Goal: Transaction & Acquisition: Obtain resource

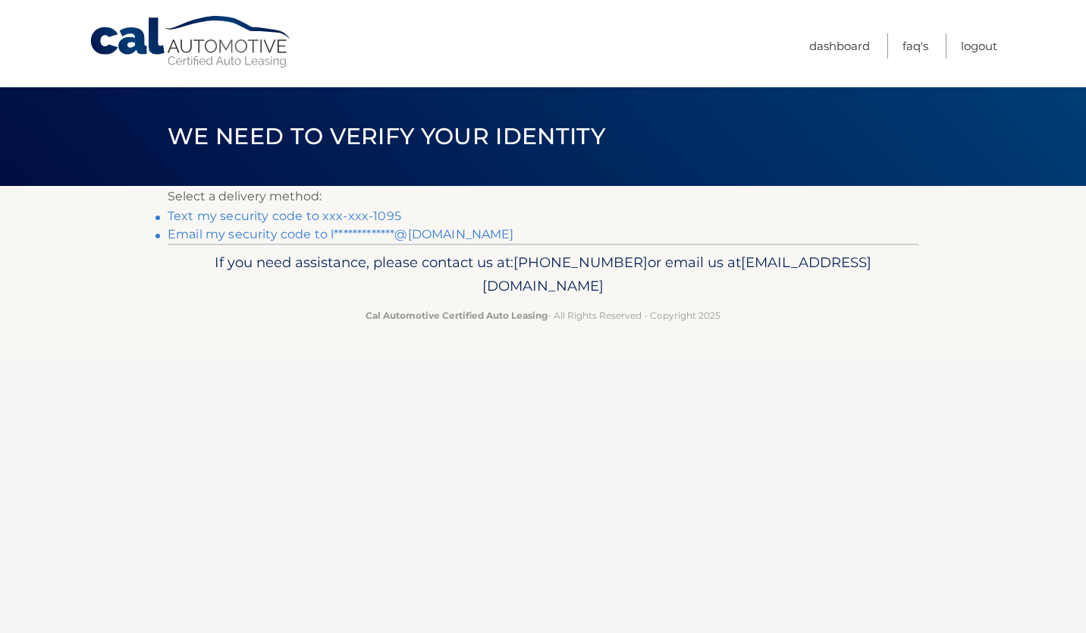
click at [248, 211] on link "Text my security code to xxx-xxx-1095" at bounding box center [285, 216] width 234 height 14
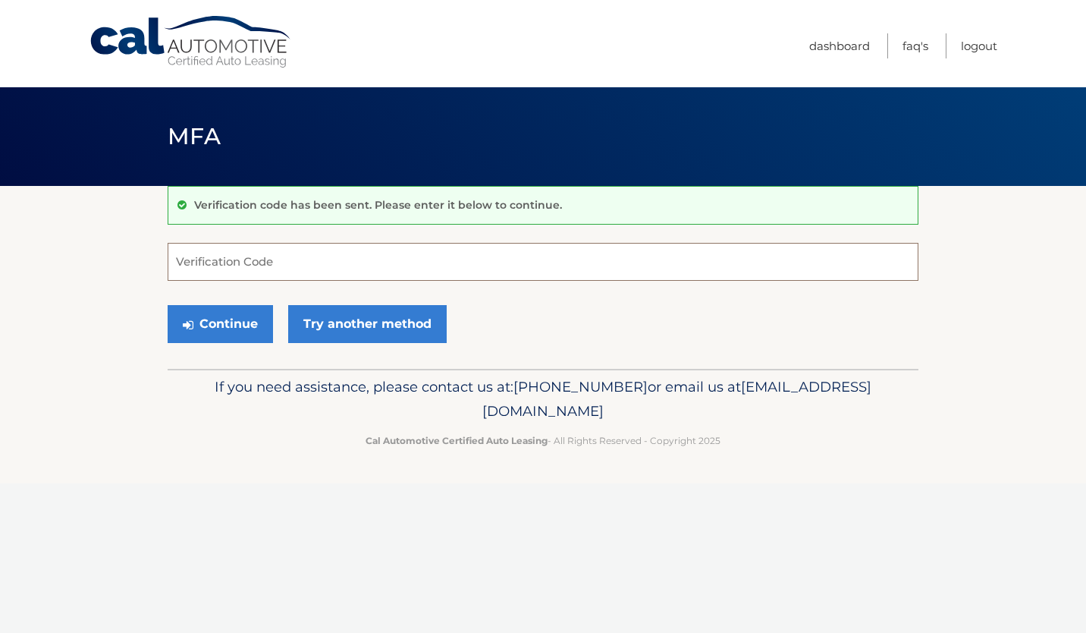
click at [196, 259] on input "Verification Code" at bounding box center [543, 262] width 751 height 38
type input "220084"
click at [207, 319] on button "Continue" at bounding box center [220, 324] width 105 height 38
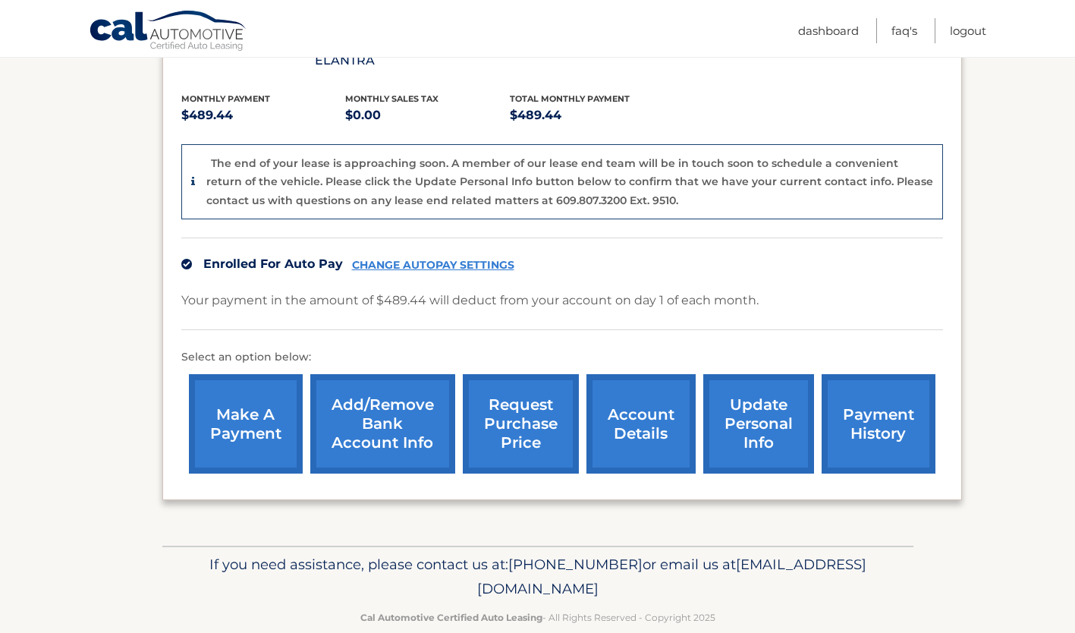
scroll to position [322, 0]
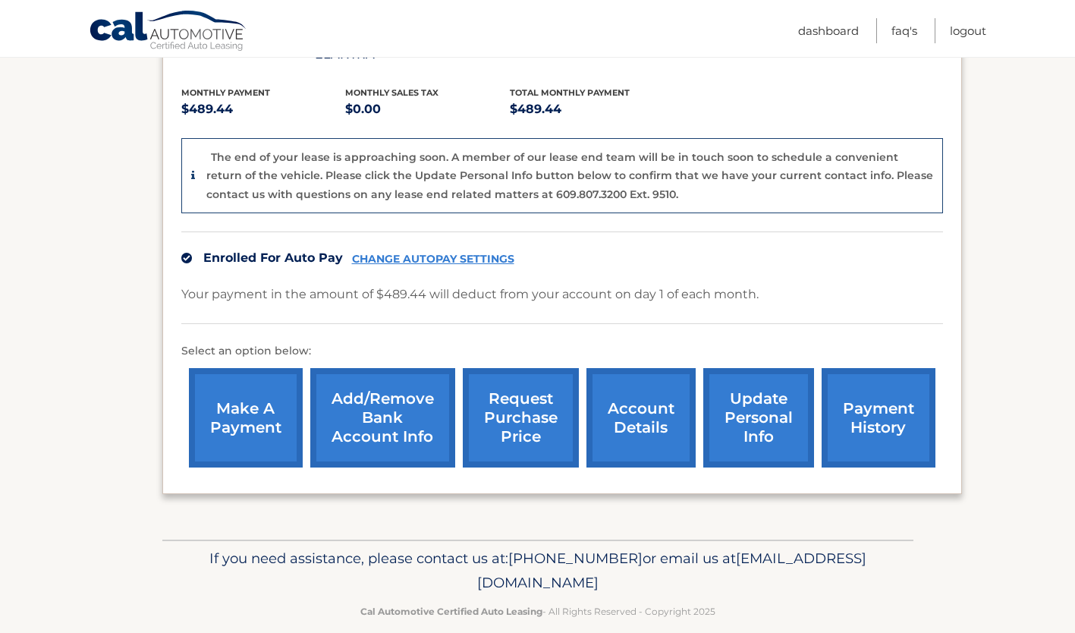
click at [909, 417] on link "payment history" at bounding box center [878, 417] width 114 height 99
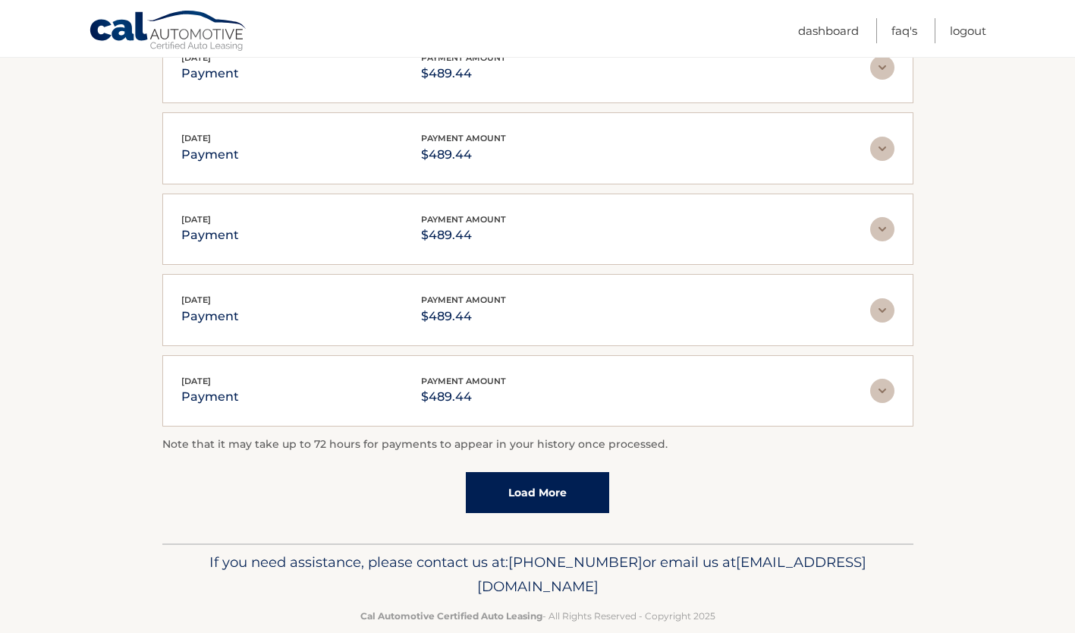
scroll to position [338, 0]
click at [539, 494] on link "Load More" at bounding box center [537, 492] width 143 height 41
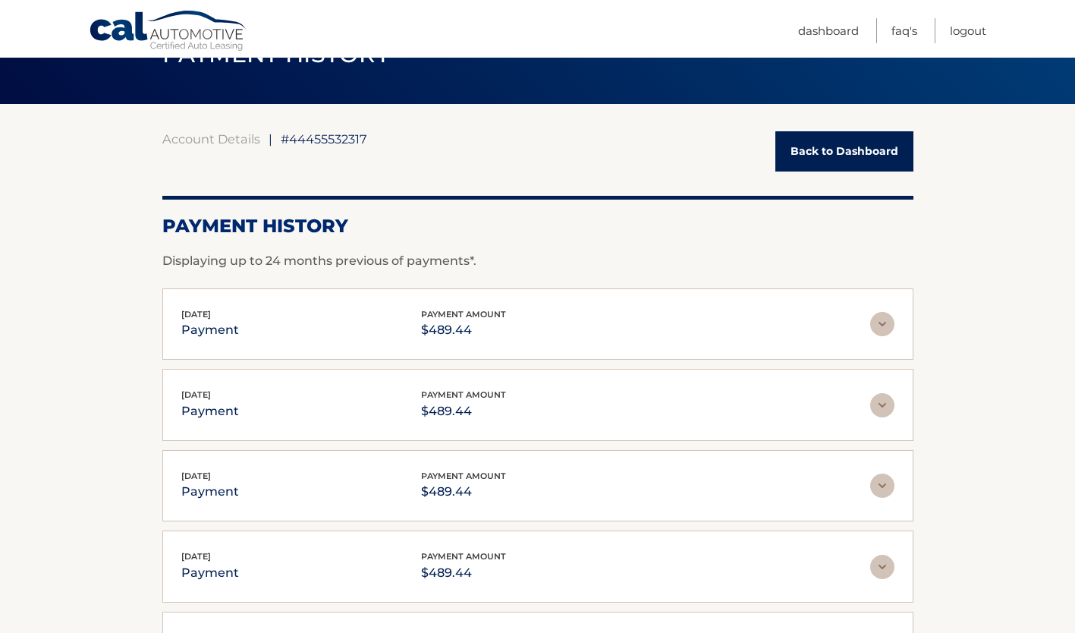
scroll to position [83, 0]
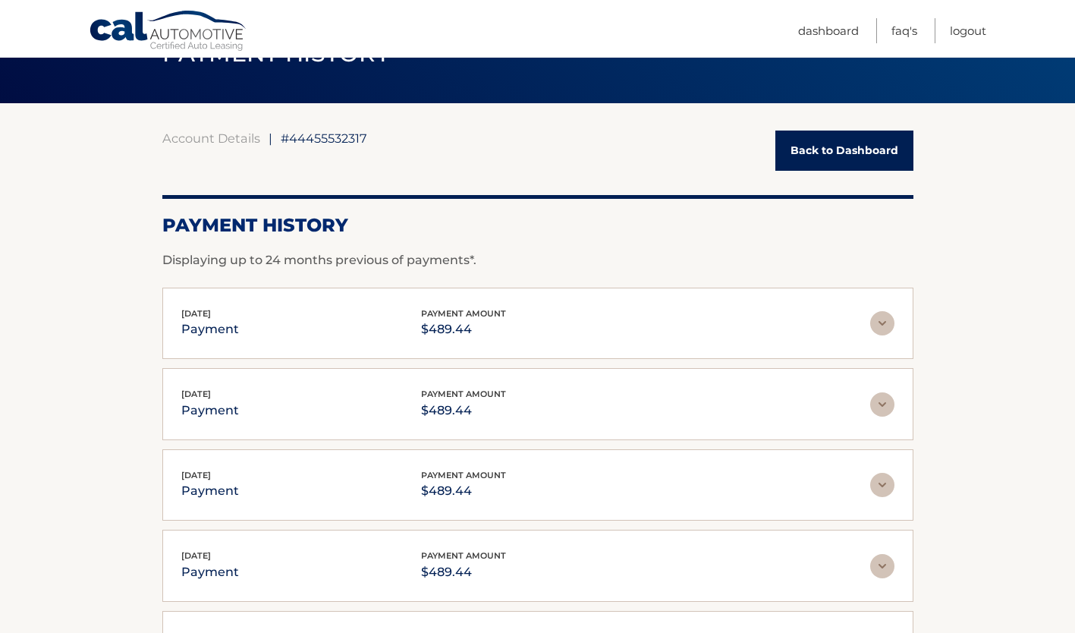
click at [859, 164] on link "Back to Dashboard" at bounding box center [844, 150] width 138 height 40
click at [869, 155] on link "Back to Dashboard" at bounding box center [844, 150] width 138 height 40
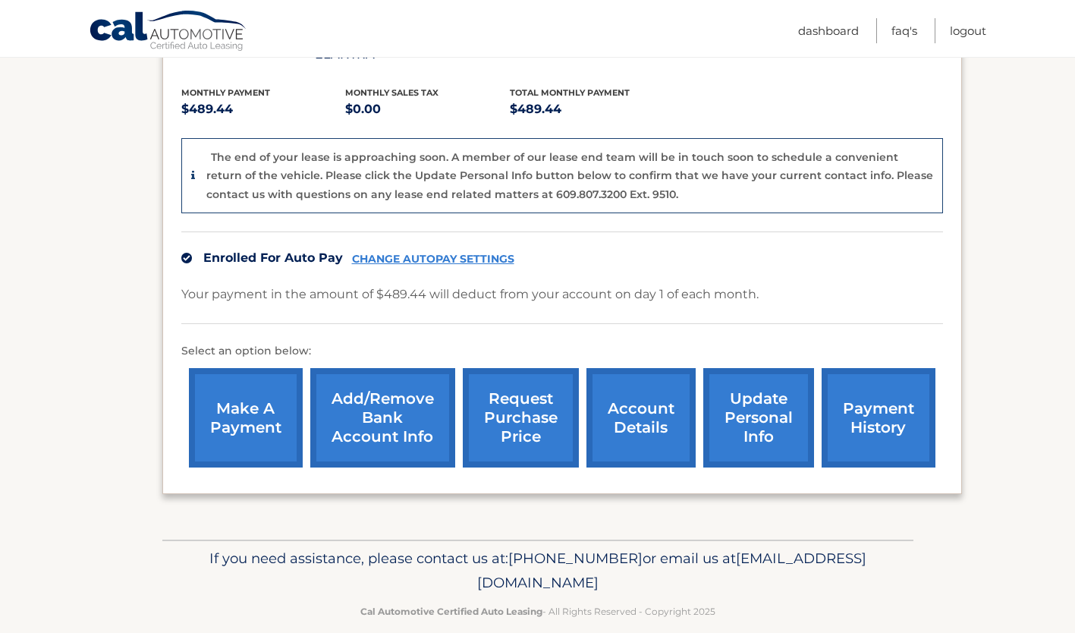
scroll to position [322, 0]
click at [878, 407] on link "payment history" at bounding box center [878, 417] width 114 height 99
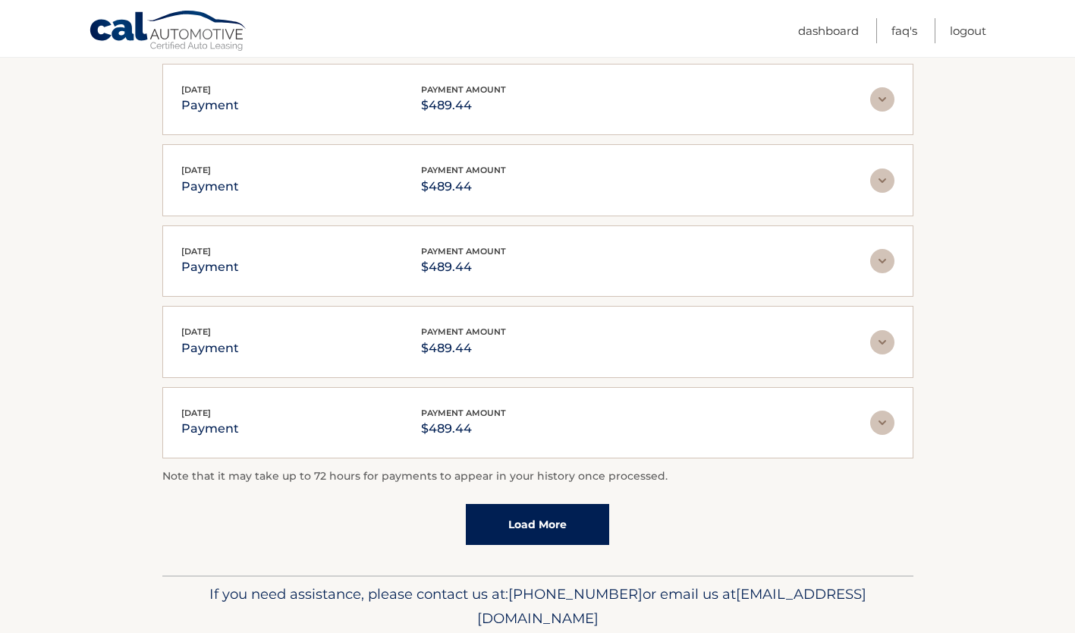
scroll to position [308, 0]
click at [564, 535] on link "Load More" at bounding box center [537, 522] width 143 height 41
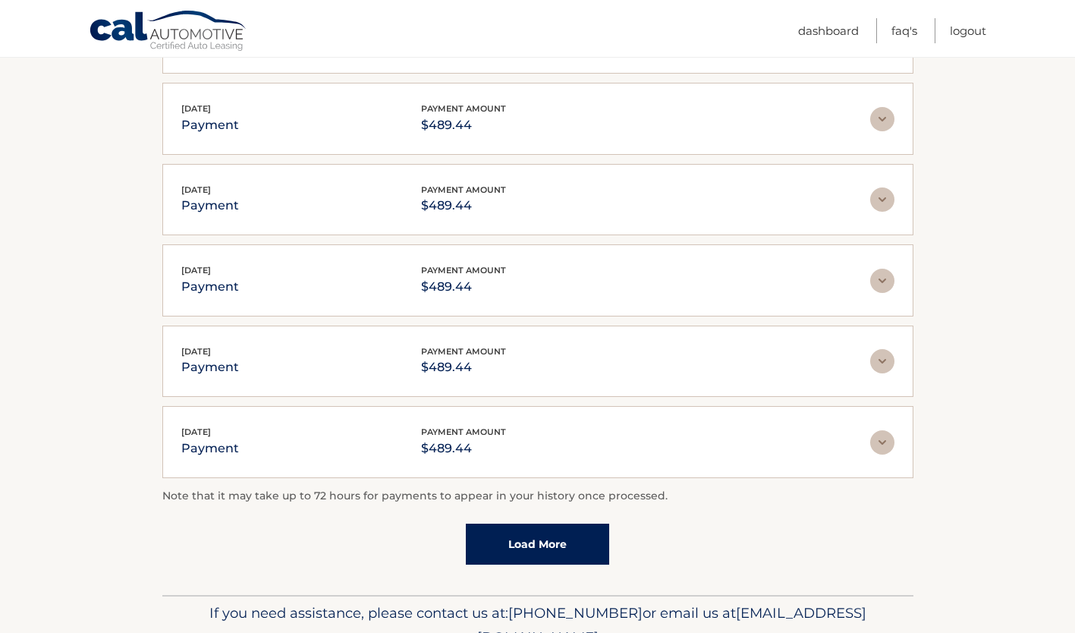
scroll to position [360, 0]
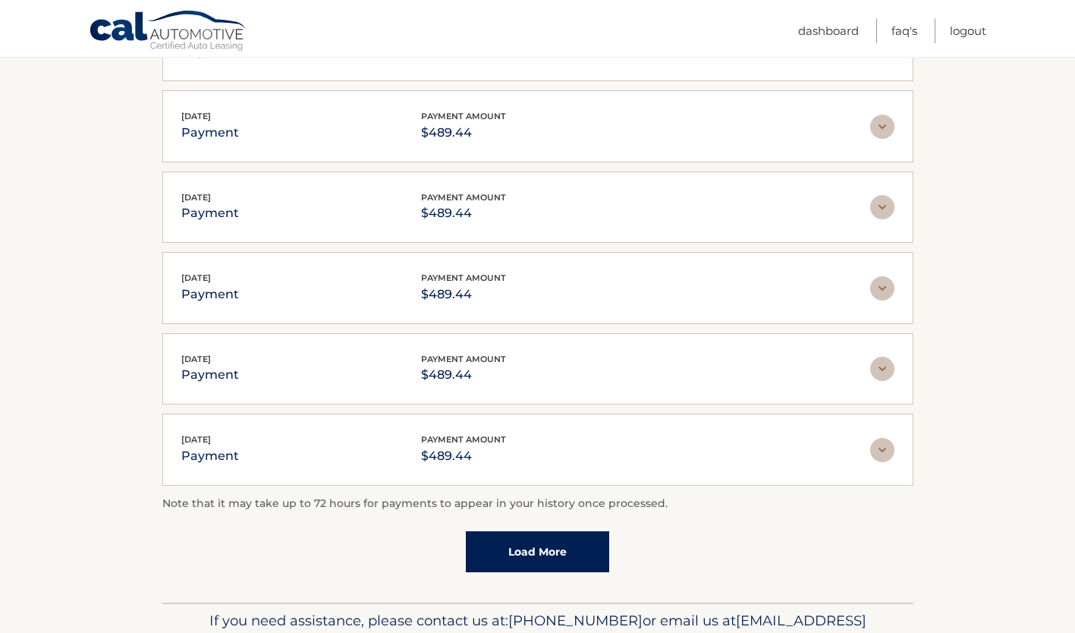
click at [548, 554] on link "Load More" at bounding box center [537, 551] width 143 height 41
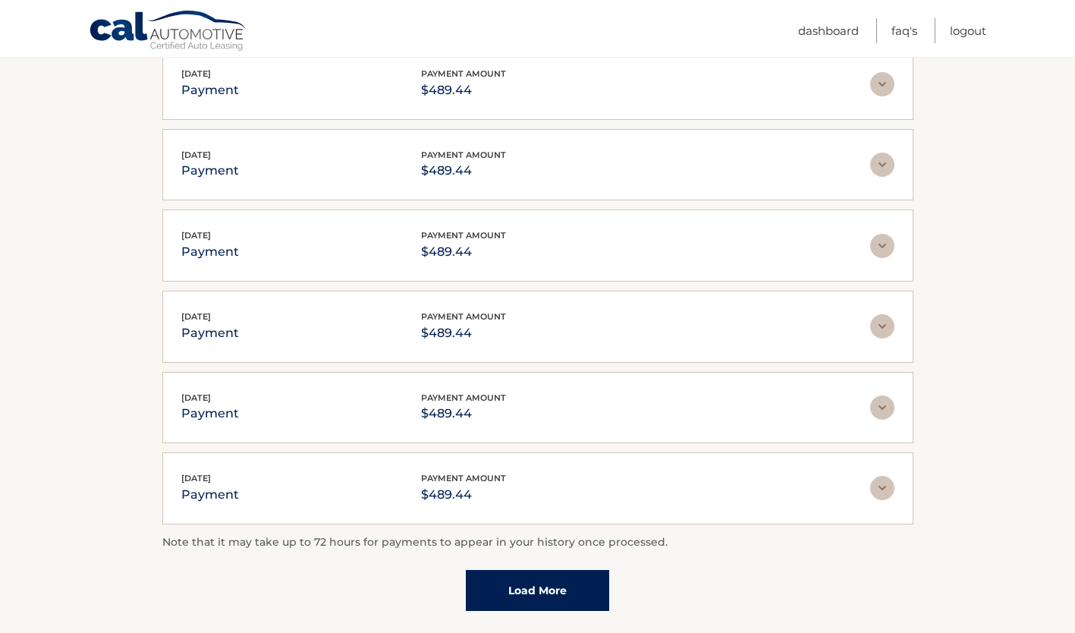
scroll to position [740, 0]
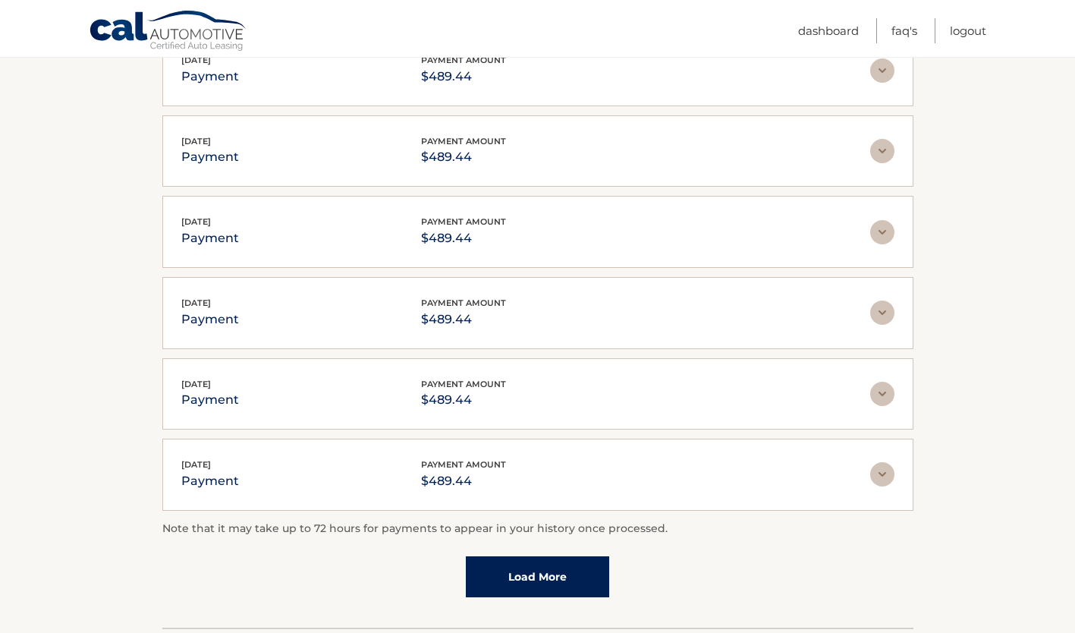
click at [542, 584] on link "Load More" at bounding box center [537, 576] width 143 height 41
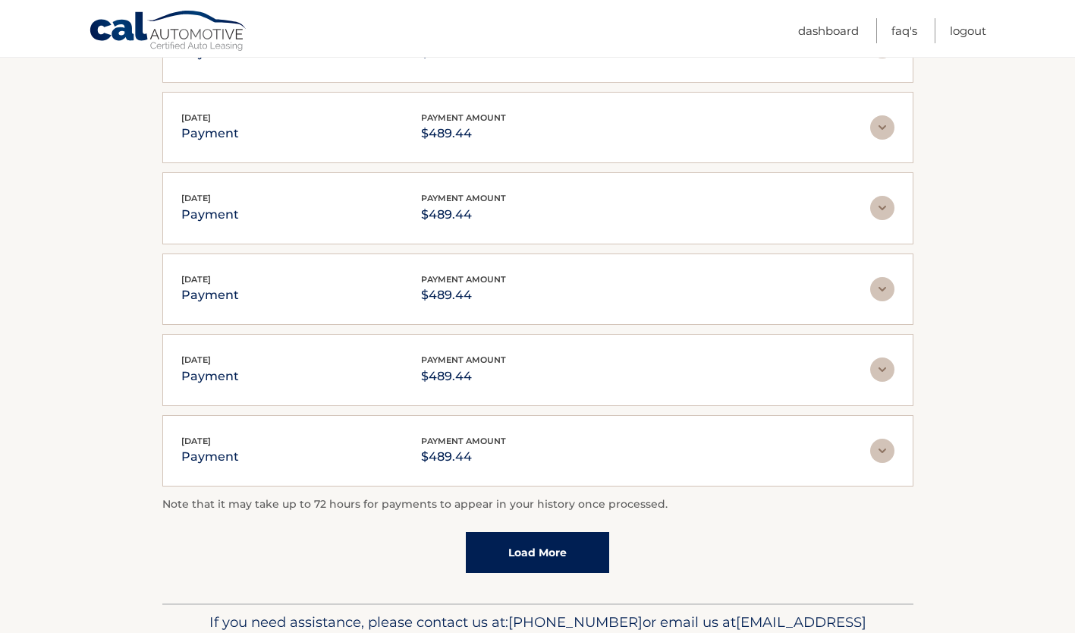
click at [551, 554] on link "Load More" at bounding box center [537, 552] width 143 height 41
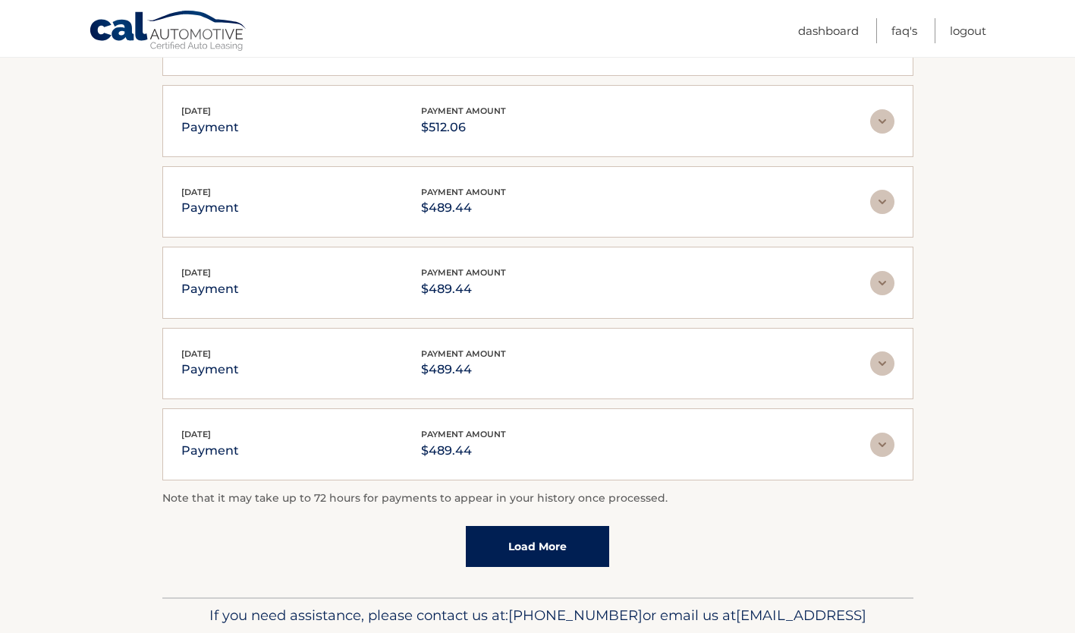
scroll to position [1582, 0]
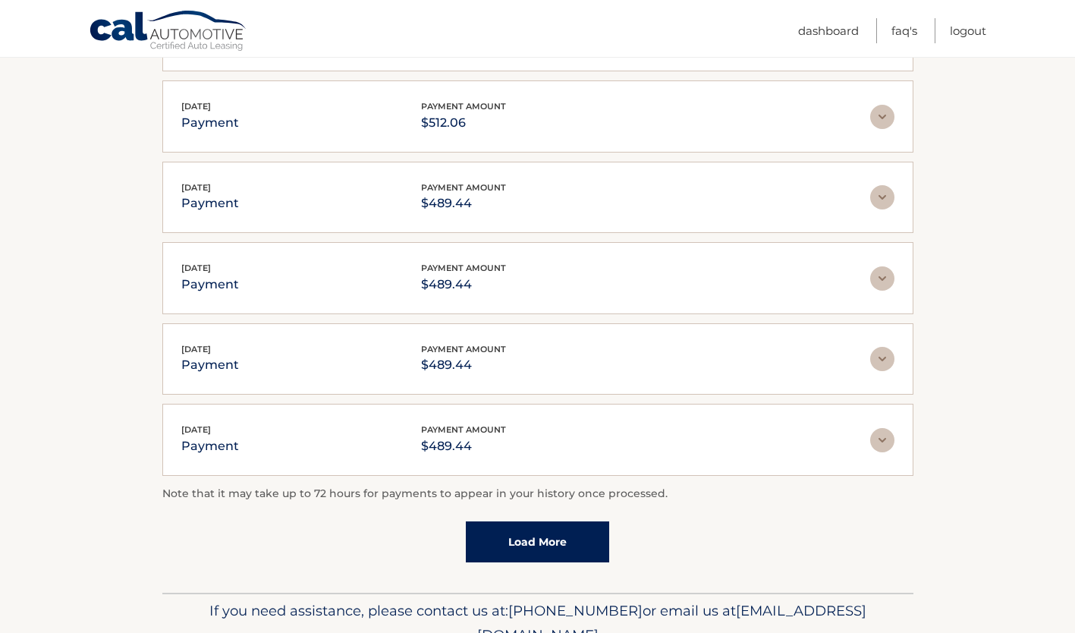
click at [561, 542] on link "Load More" at bounding box center [537, 541] width 143 height 41
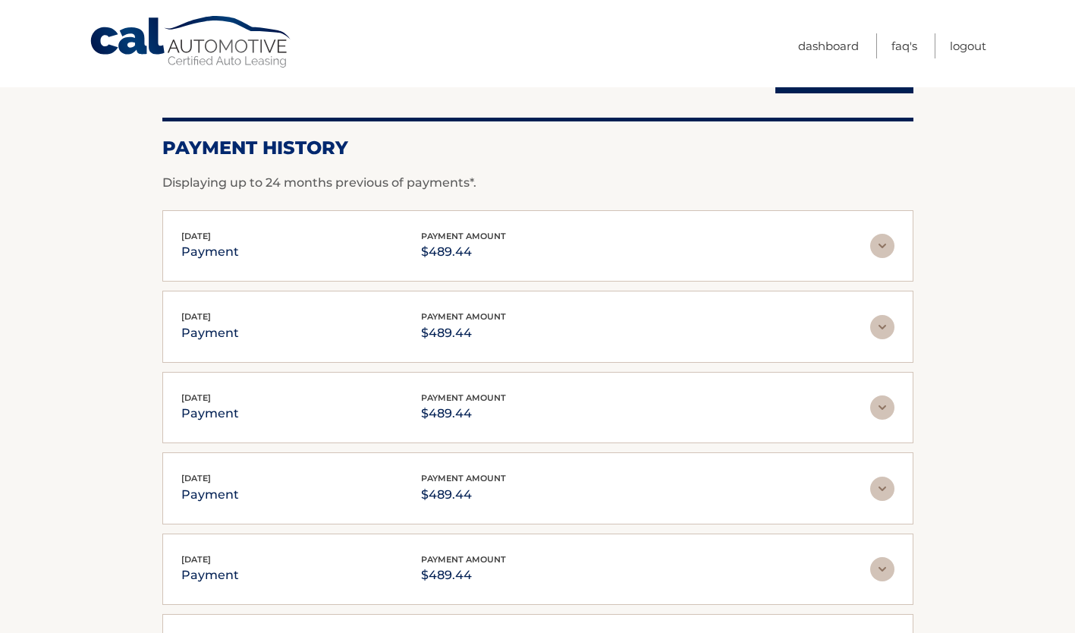
scroll to position [0, 0]
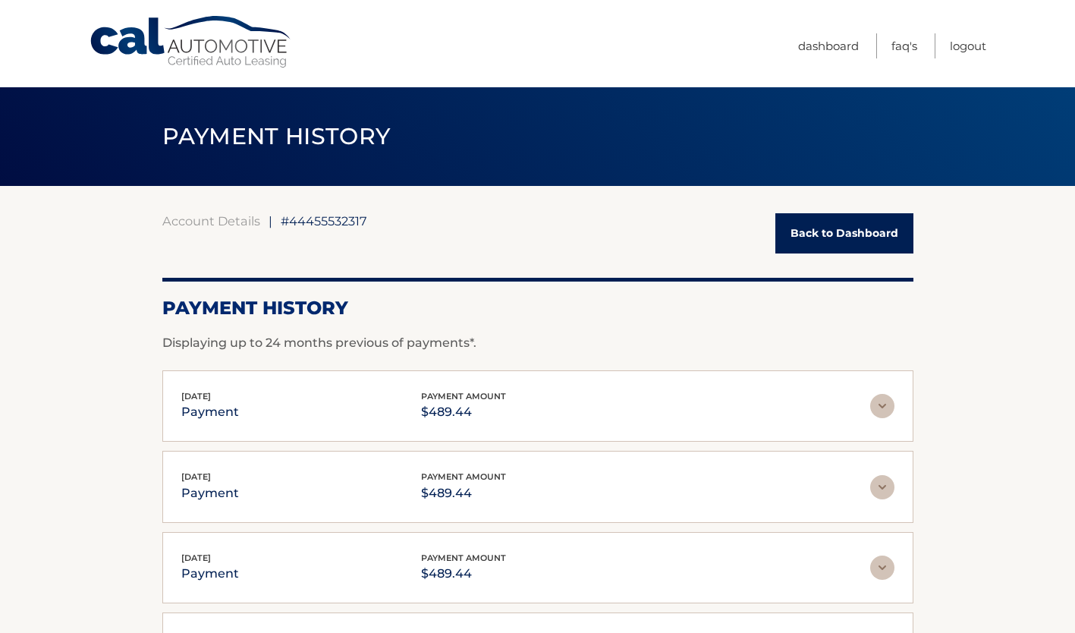
click at [830, 221] on link "Back to Dashboard" at bounding box center [844, 233] width 138 height 40
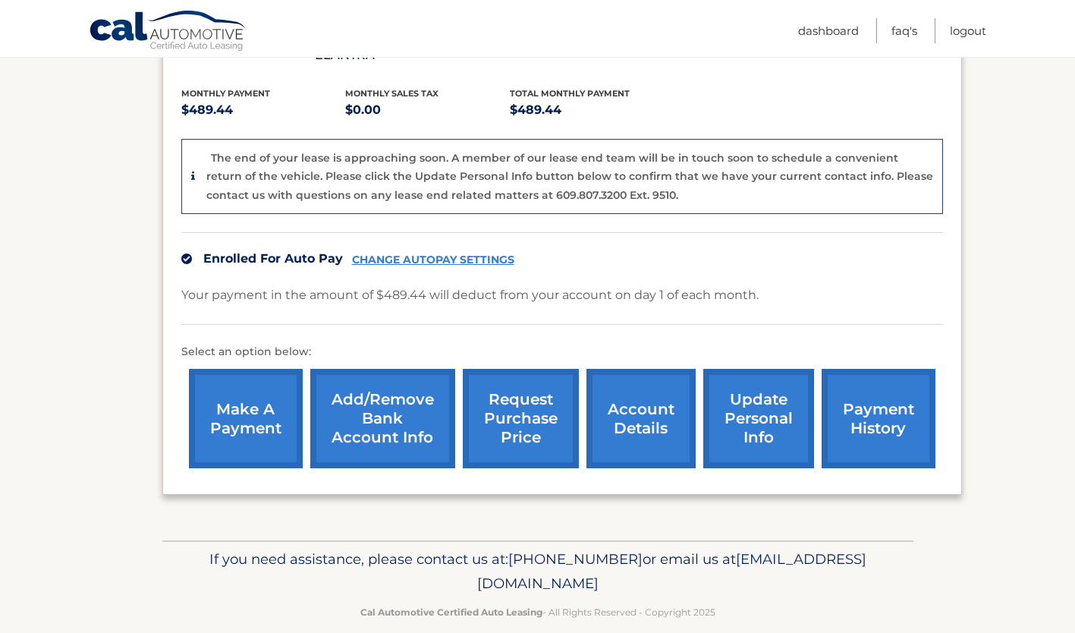
scroll to position [322, 0]
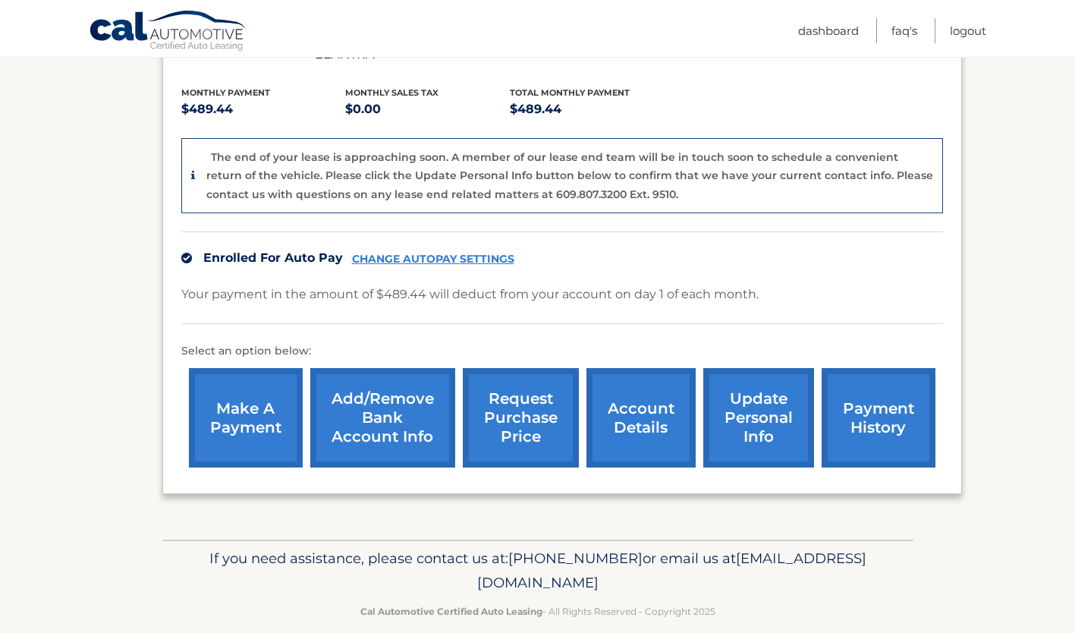
click at [646, 388] on link "account details" at bounding box center [640, 417] width 109 height 99
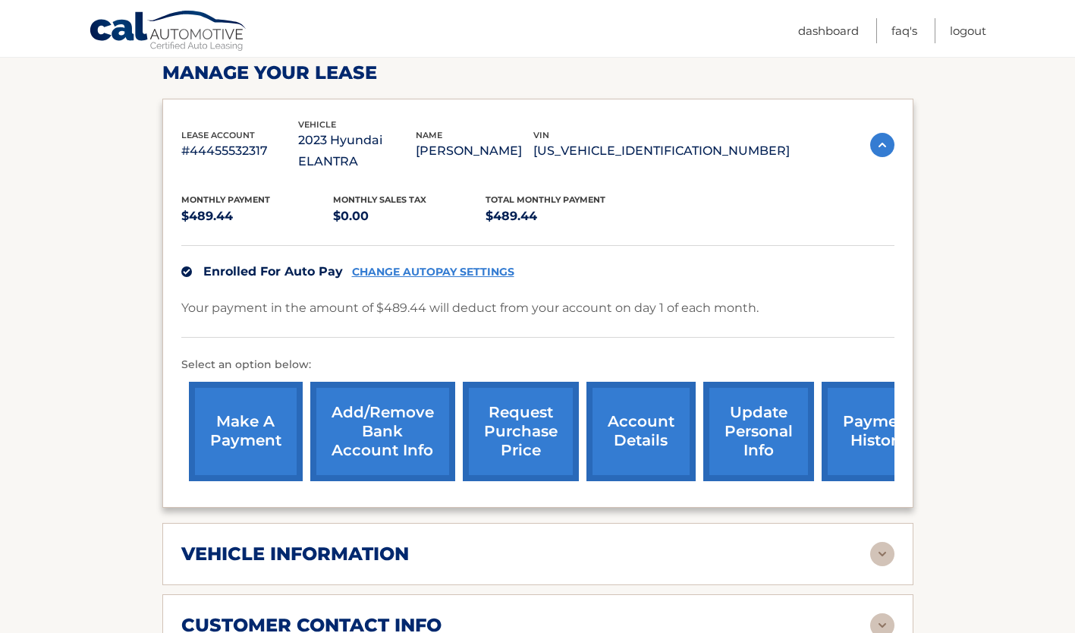
scroll to position [236, 0]
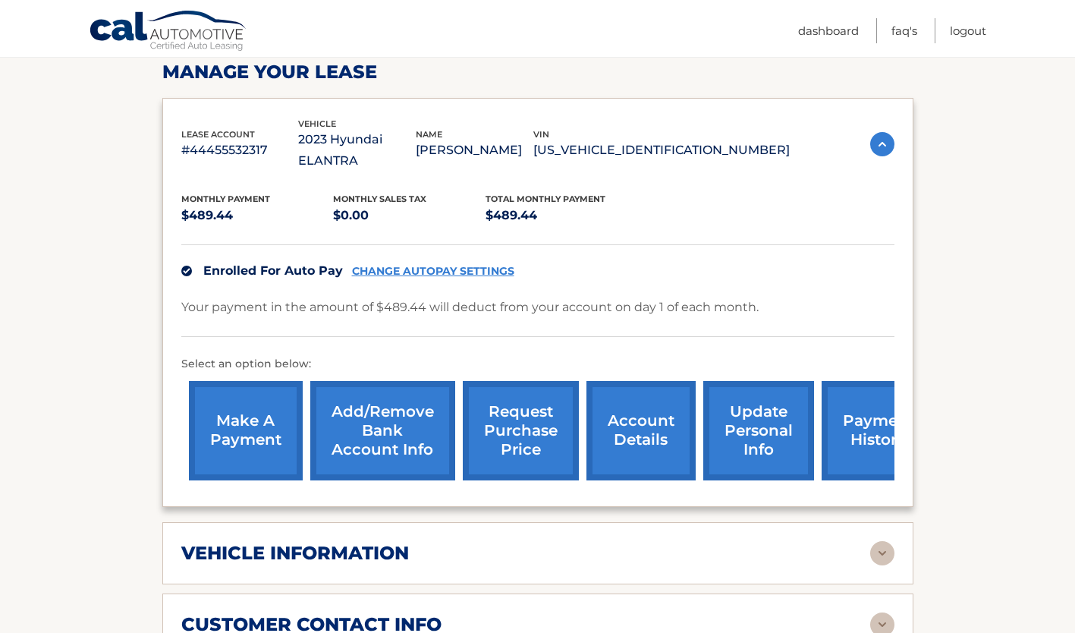
click at [615, 403] on link "account details" at bounding box center [640, 430] width 109 height 99
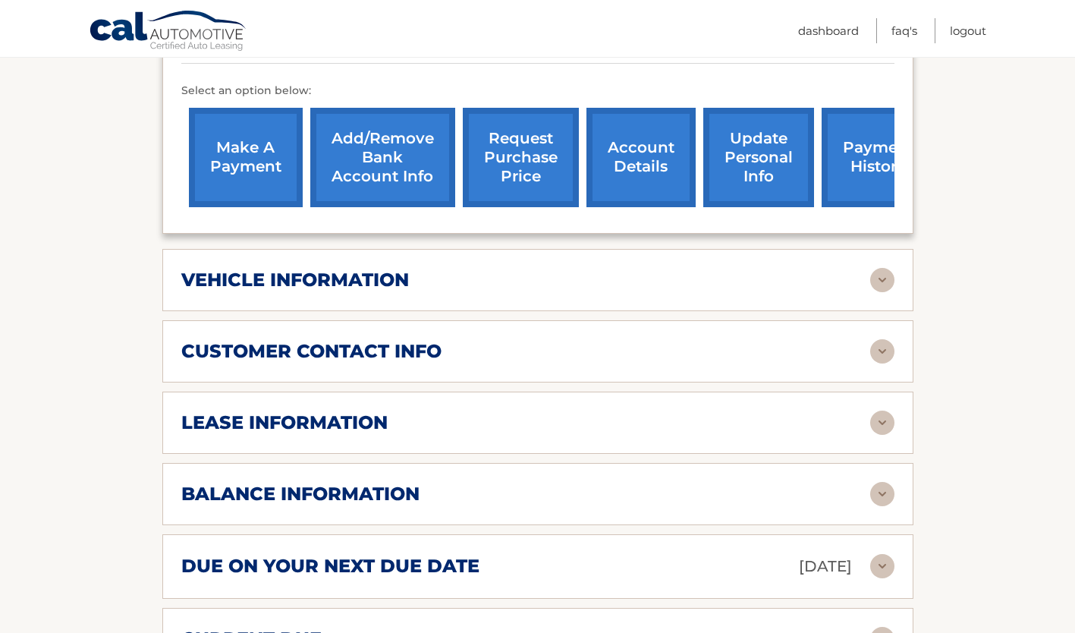
scroll to position [527, 0]
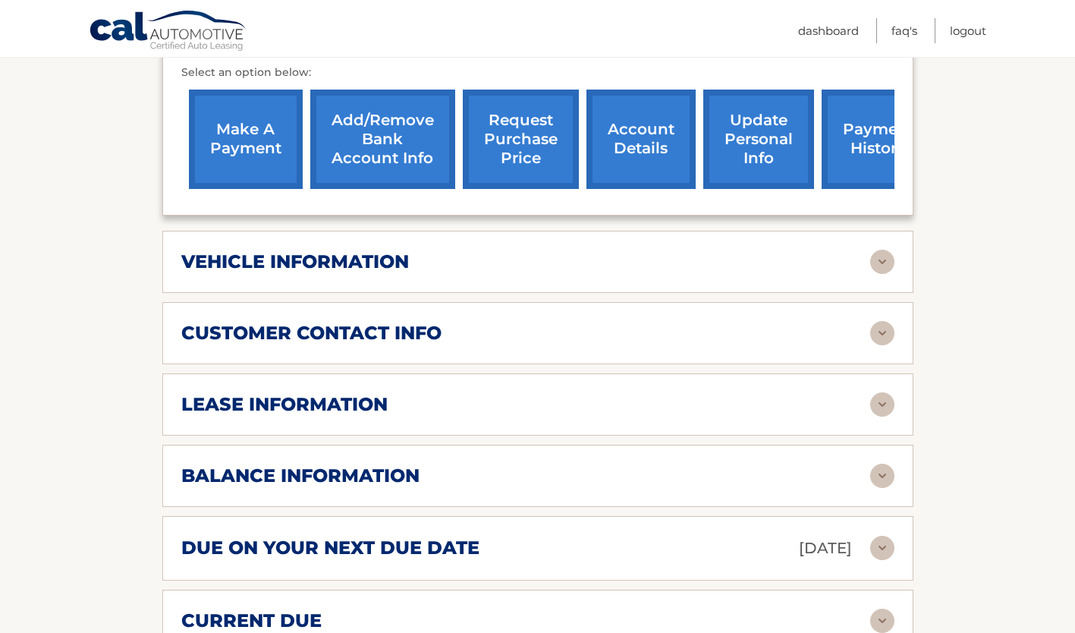
click at [884, 463] on img at bounding box center [882, 475] width 24 height 24
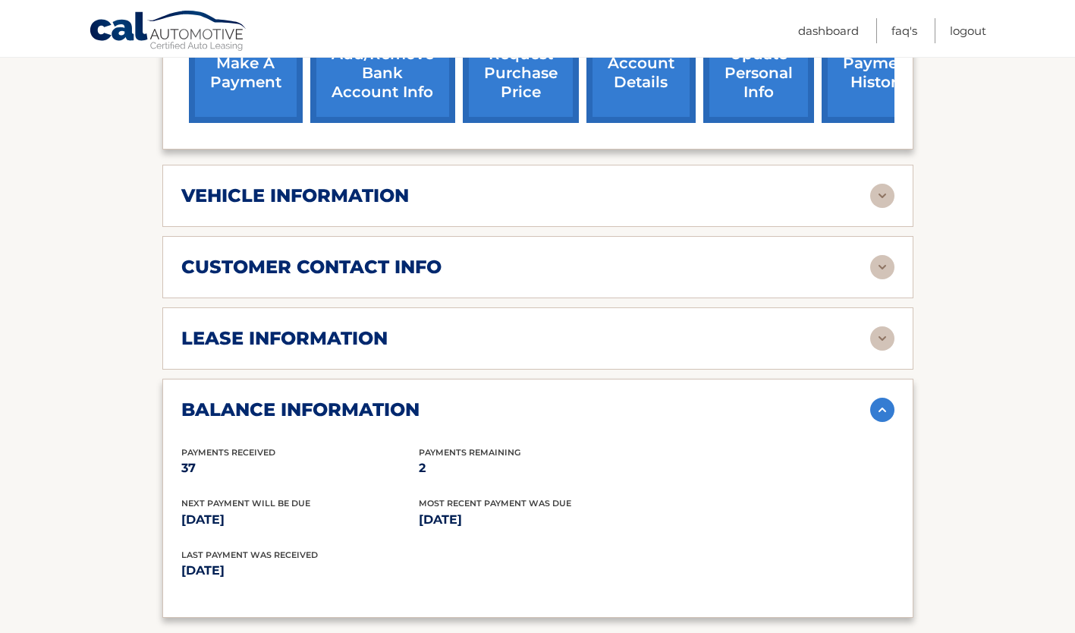
scroll to position [595, 0]
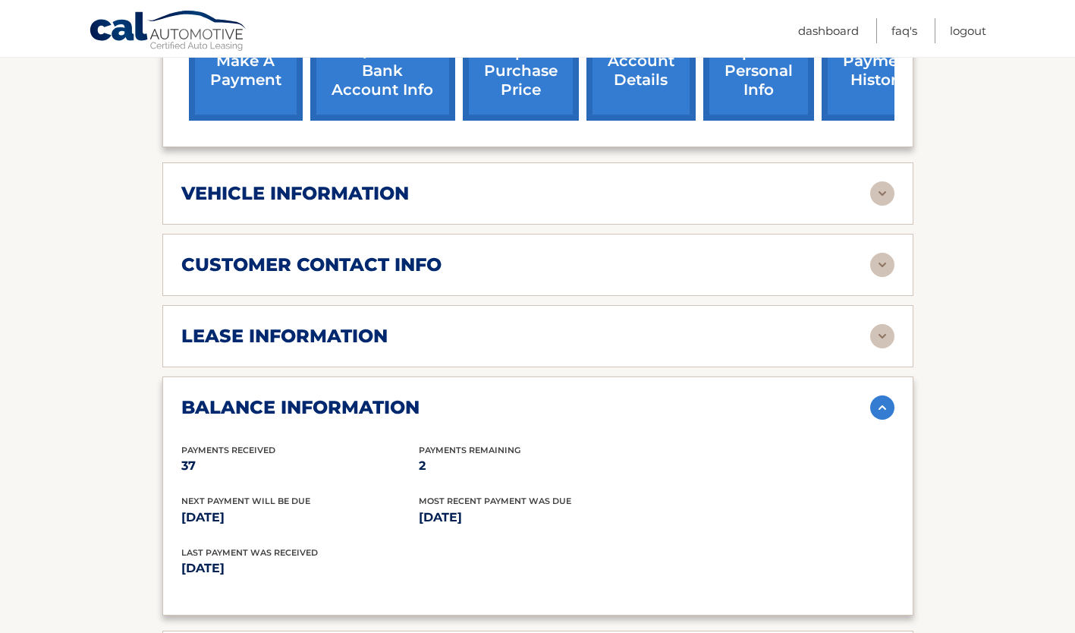
click at [886, 395] on img at bounding box center [882, 407] width 24 height 24
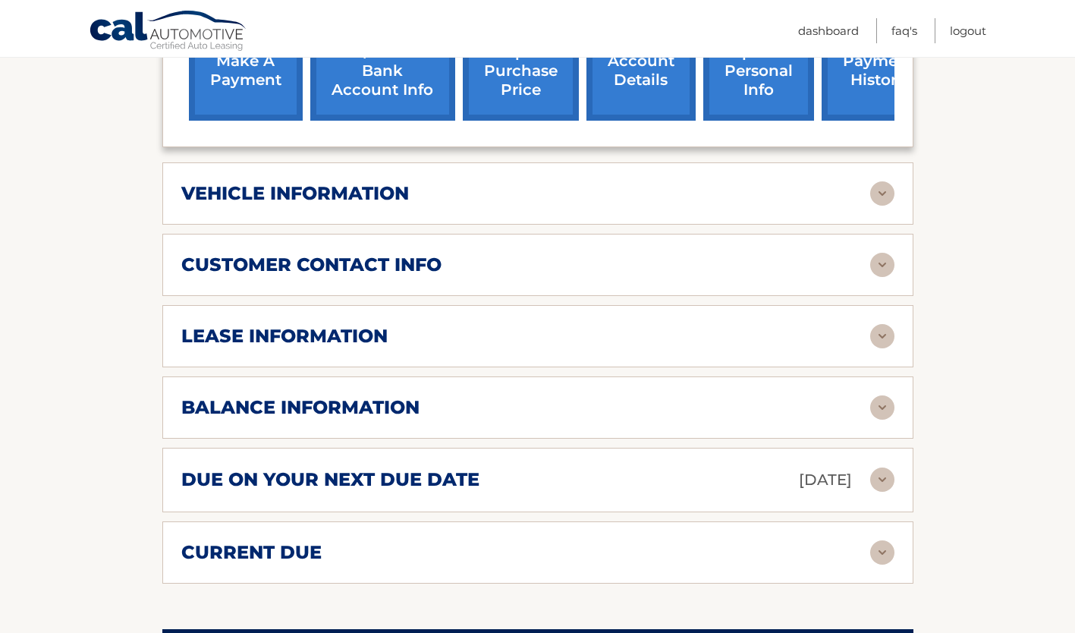
click at [884, 467] on img at bounding box center [882, 479] width 24 height 24
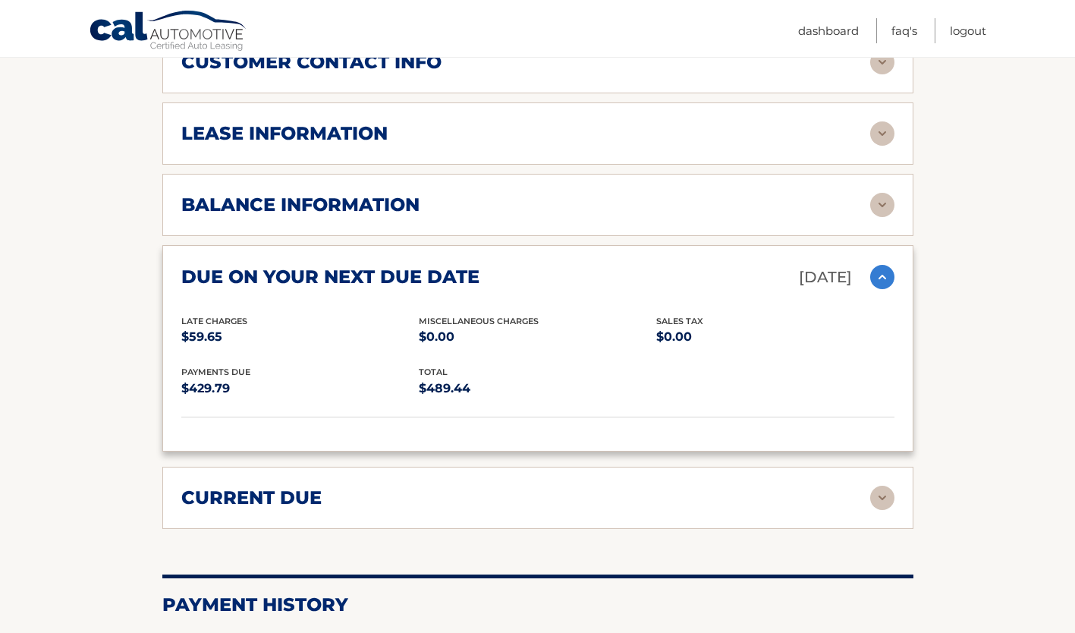
scroll to position [796, 0]
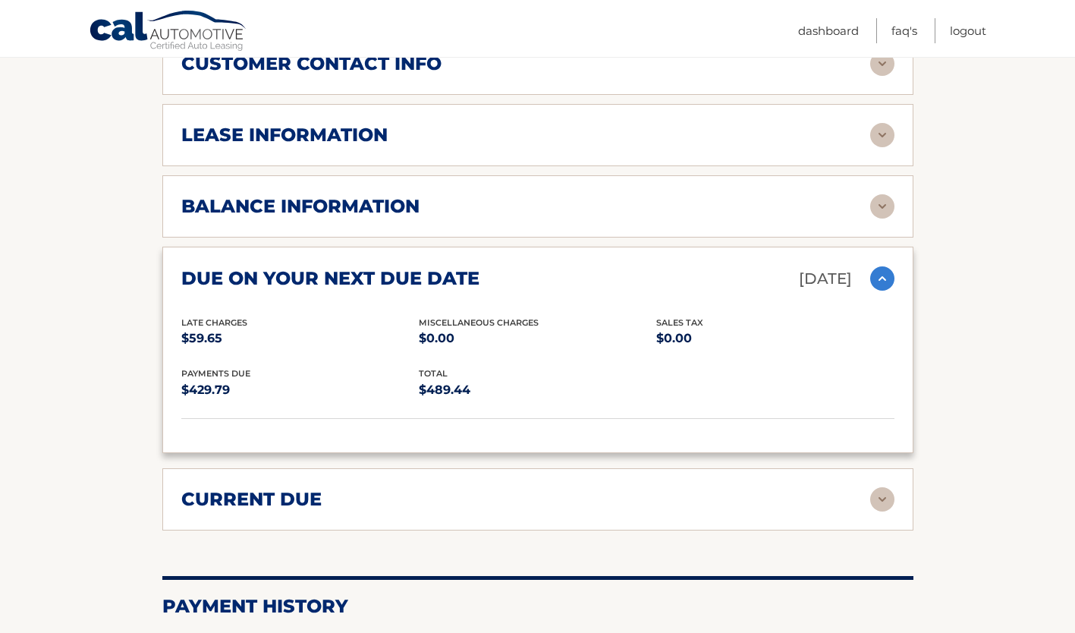
click at [881, 487] on img at bounding box center [882, 499] width 24 height 24
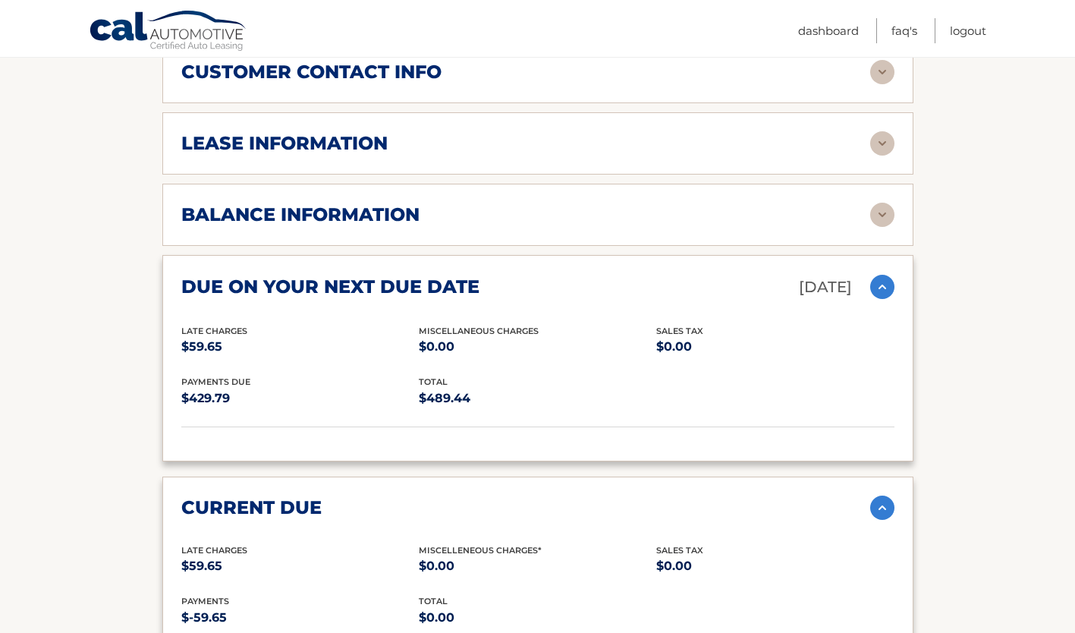
scroll to position [781, 0]
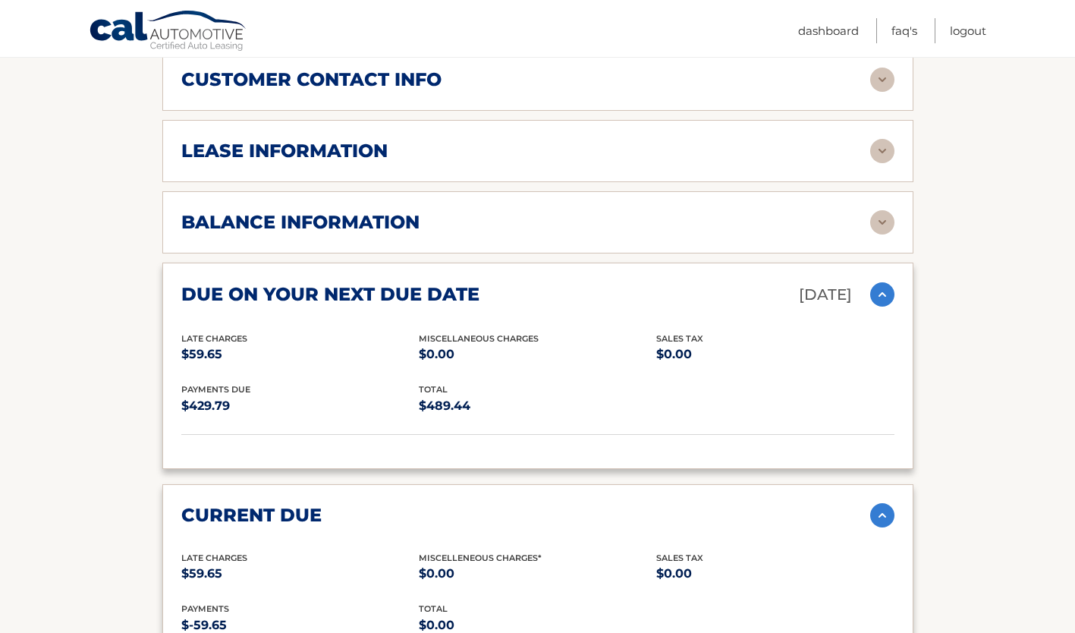
click at [880, 139] on img at bounding box center [882, 151] width 24 height 24
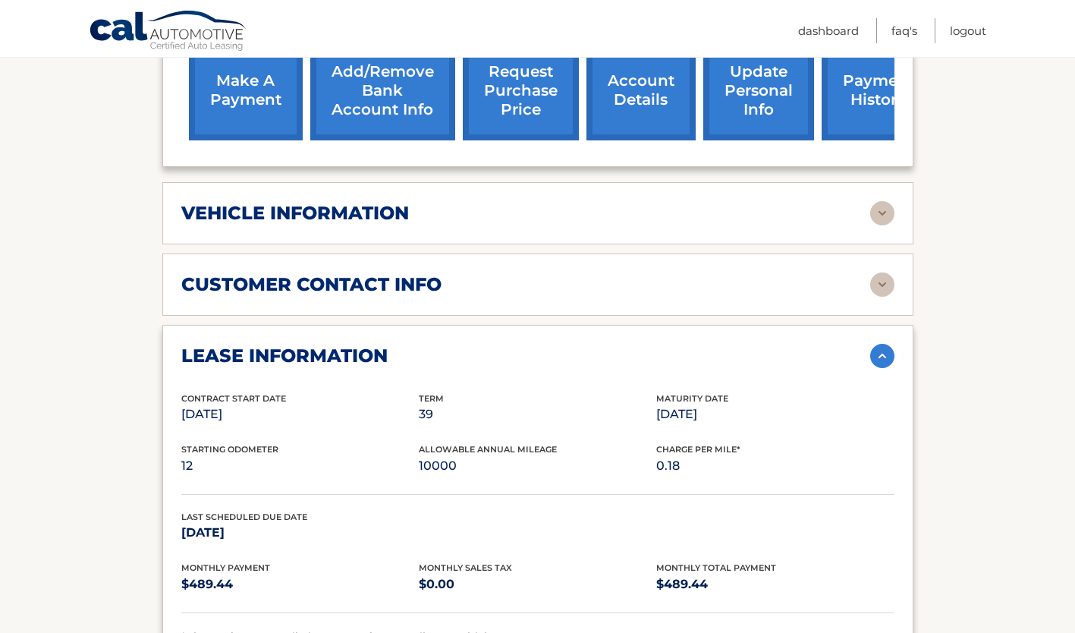
scroll to position [578, 0]
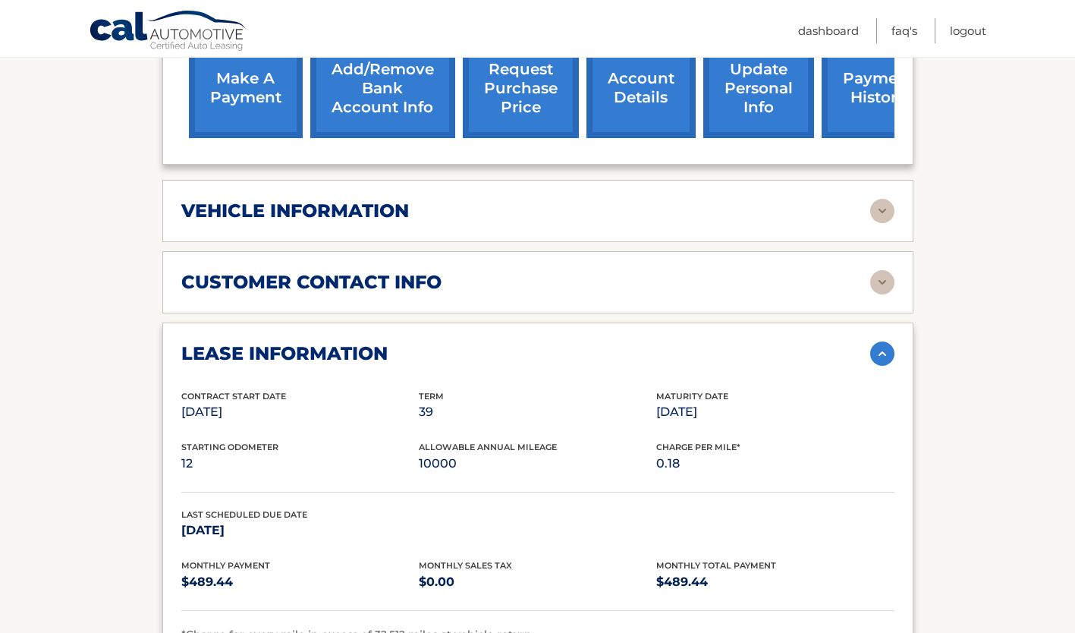
click at [882, 199] on img at bounding box center [882, 211] width 24 height 24
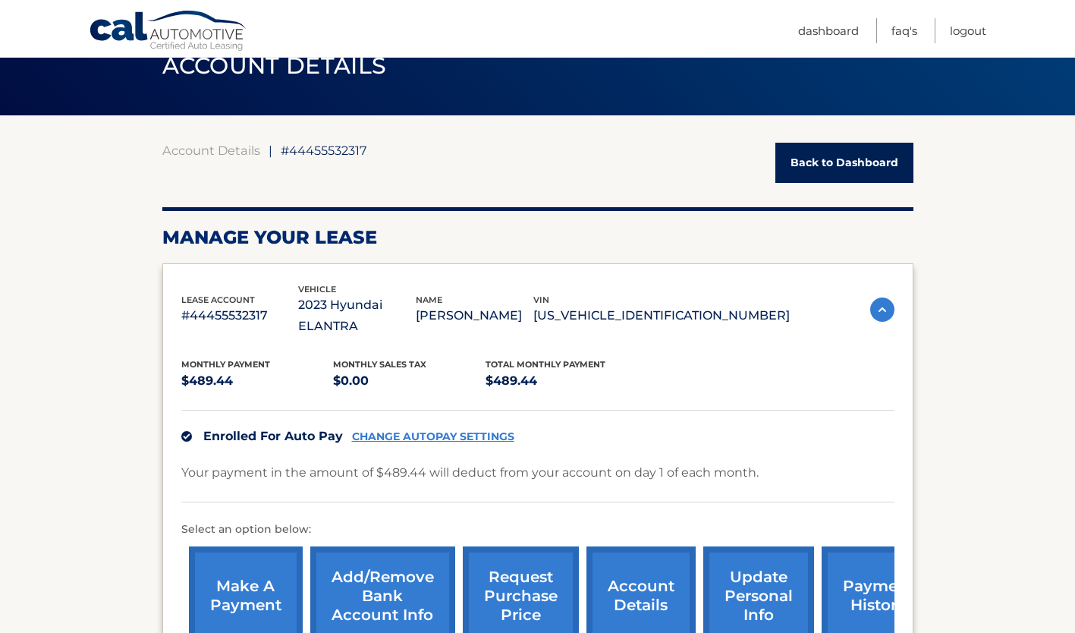
scroll to position [71, 0]
click at [236, 152] on link "Account Details" at bounding box center [211, 150] width 98 height 15
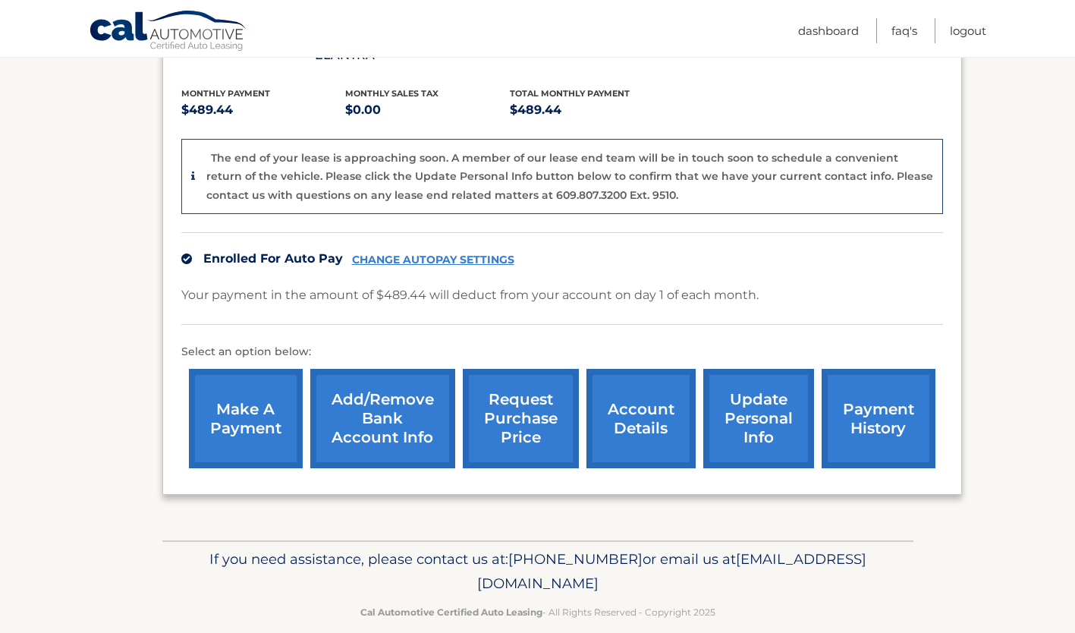
scroll to position [322, 0]
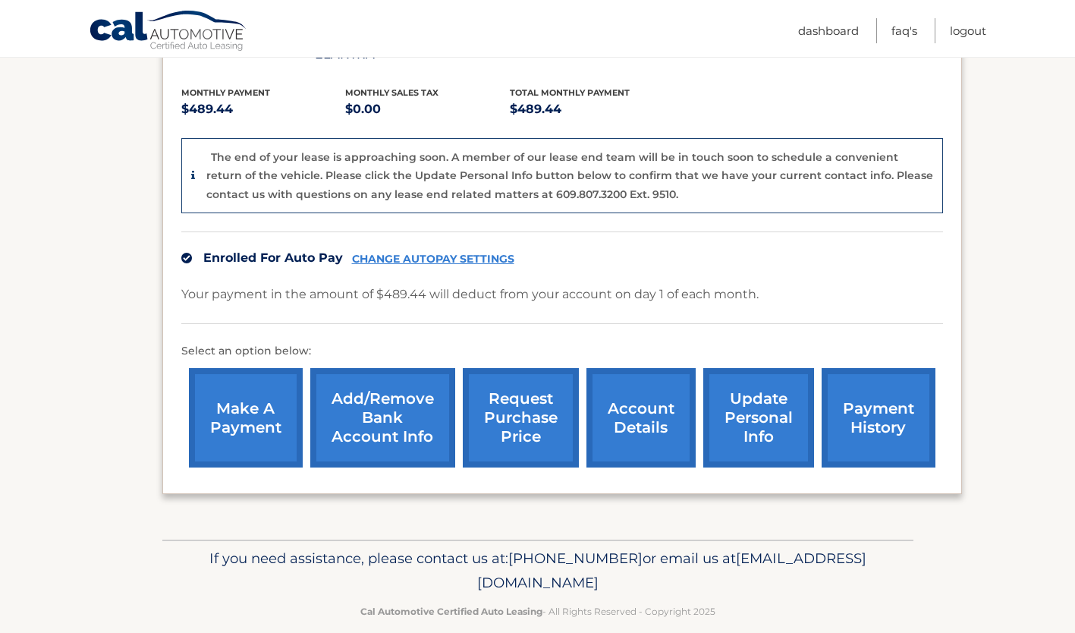
click at [768, 405] on link "update personal info" at bounding box center [758, 417] width 111 height 99
click at [531, 413] on link "request purchase price" at bounding box center [521, 417] width 116 height 99
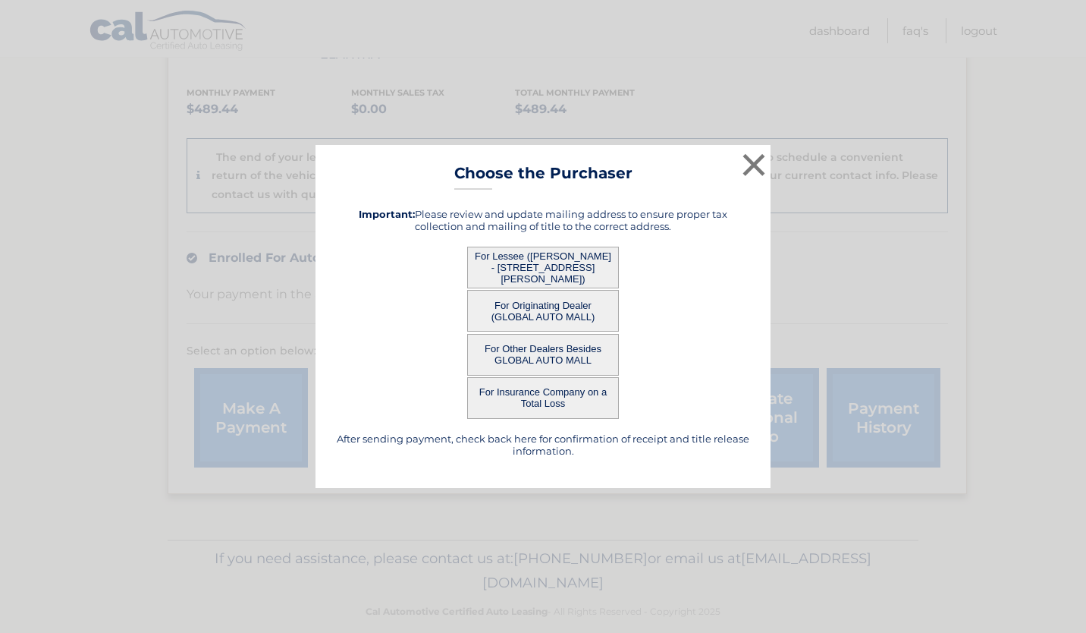
click at [576, 279] on button "For Lessee (WAYNE DIANA - 314 W KUPPER DR, , MANTOLOKING, NJ 08738)" at bounding box center [543, 268] width 152 height 42
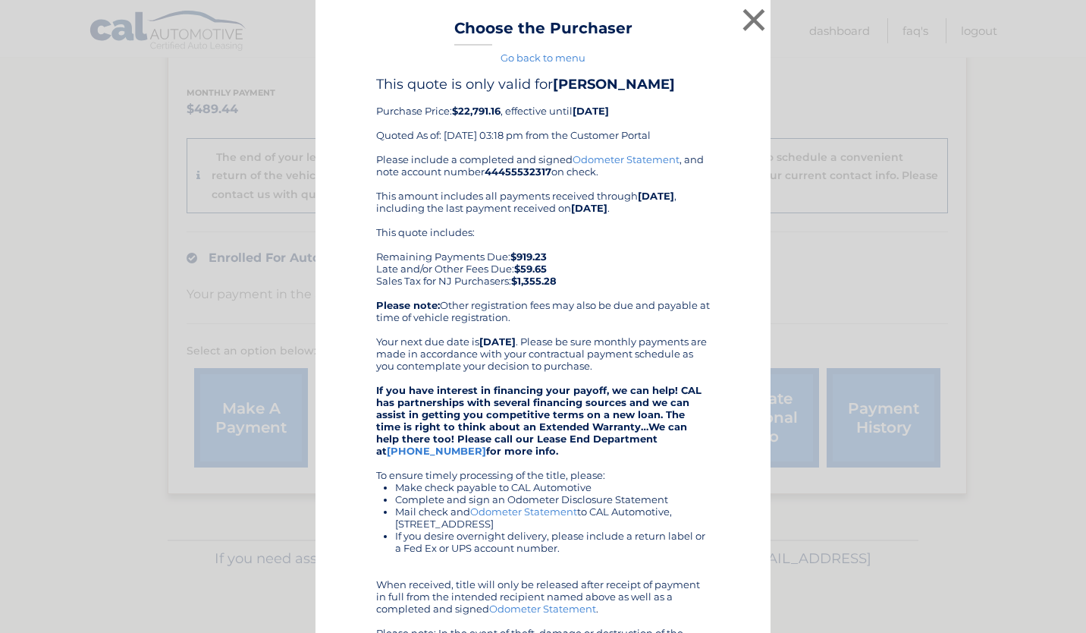
click at [558, 270] on div "This quote includes: Remaining Payments Due: $919.23 Late and/or Other Fees Due…" at bounding box center [543, 256] width 334 height 61
click at [745, 28] on button "×" at bounding box center [754, 20] width 30 height 30
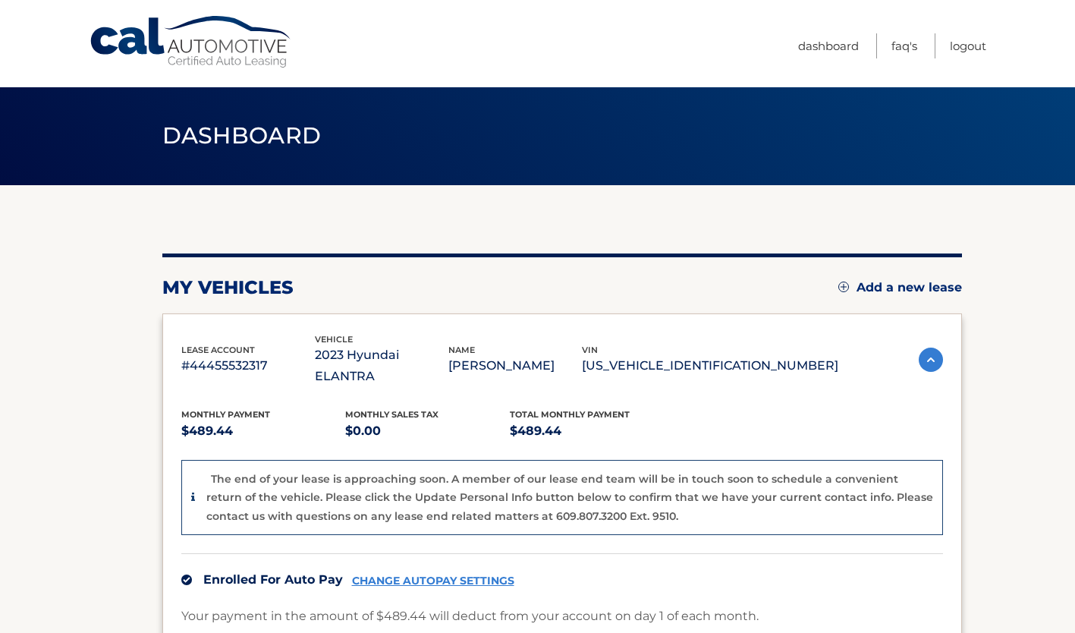
scroll to position [0, 0]
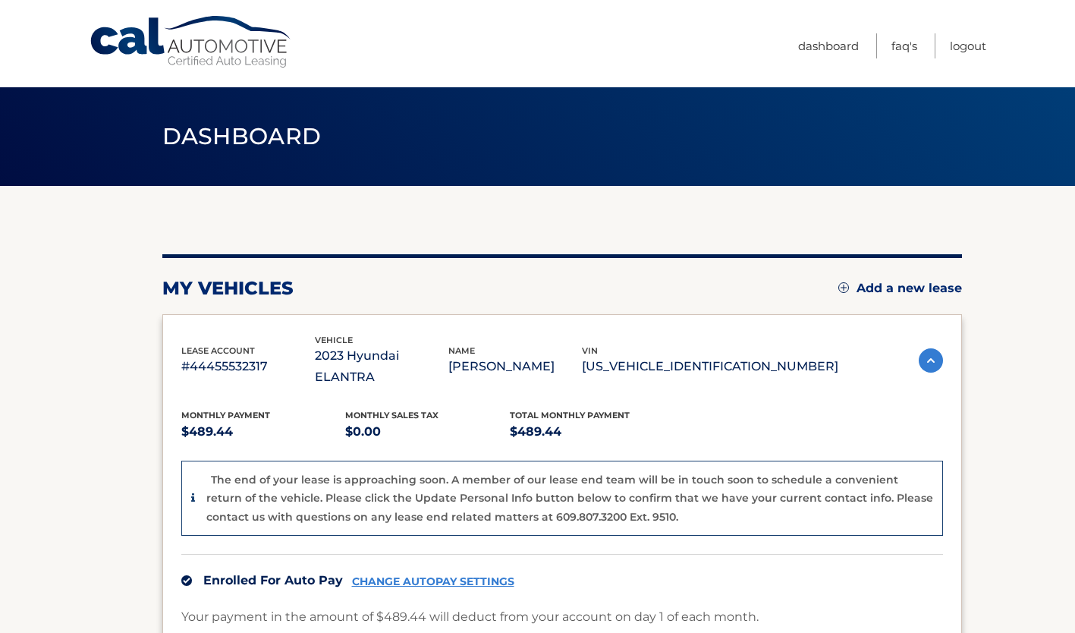
click at [196, 63] on link "Cal Automotive" at bounding box center [191, 42] width 205 height 54
click at [133, 49] on link "Cal Automotive" at bounding box center [191, 42] width 205 height 54
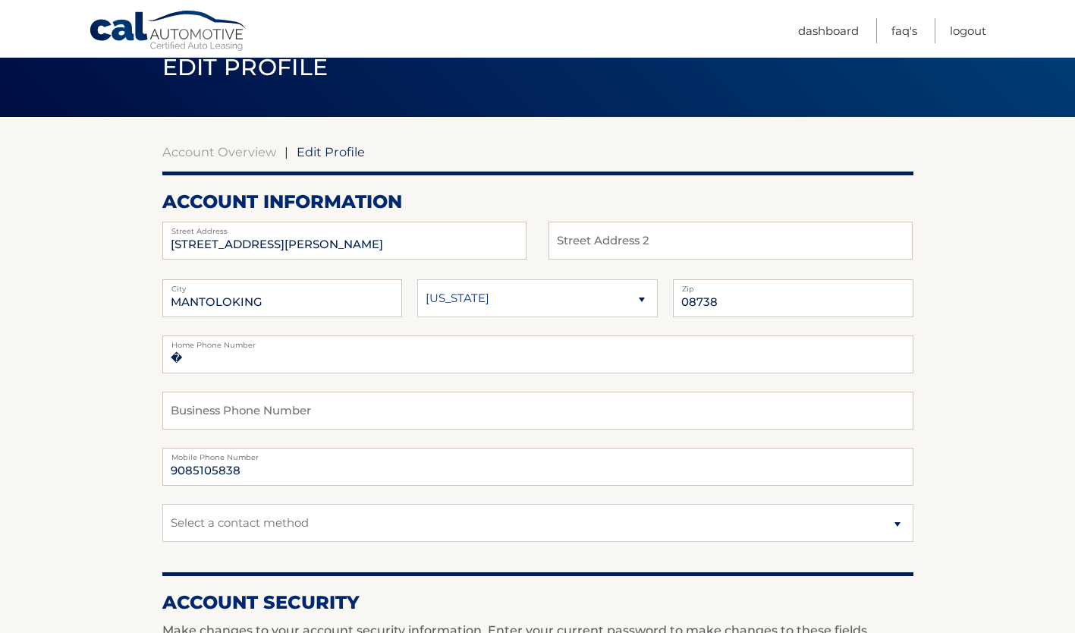
scroll to position [69, 0]
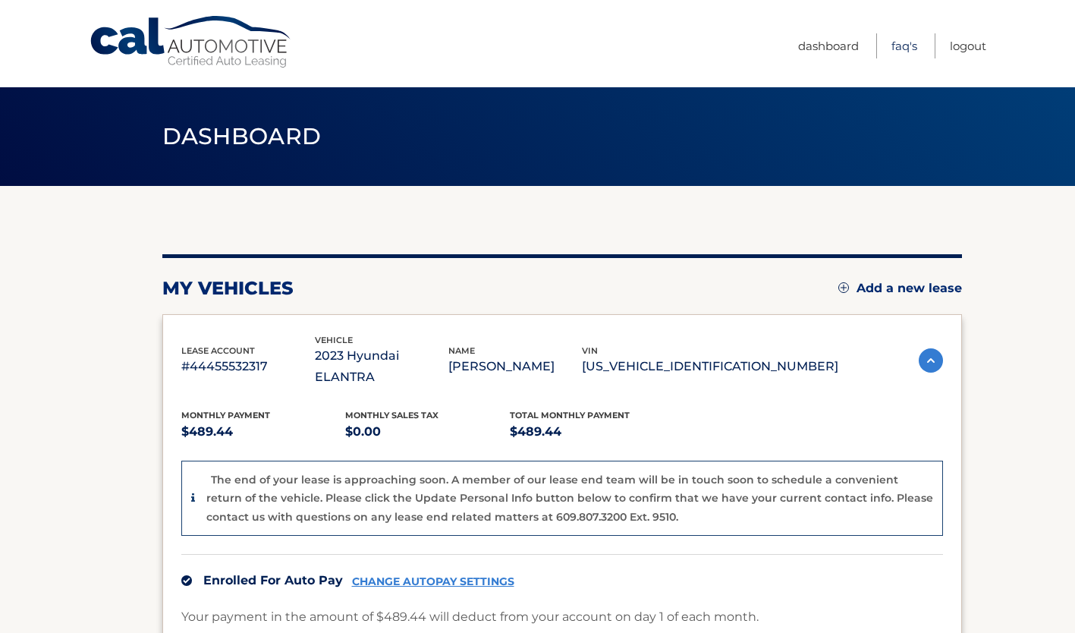
click at [904, 51] on link "FAQ's" at bounding box center [904, 45] width 26 height 25
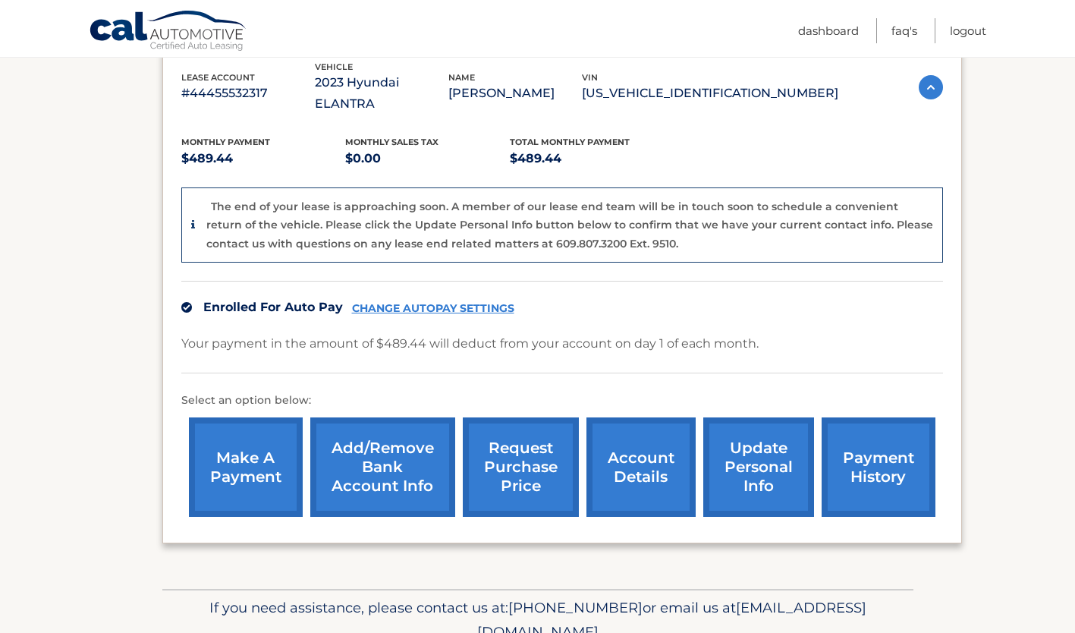
scroll to position [303, 0]
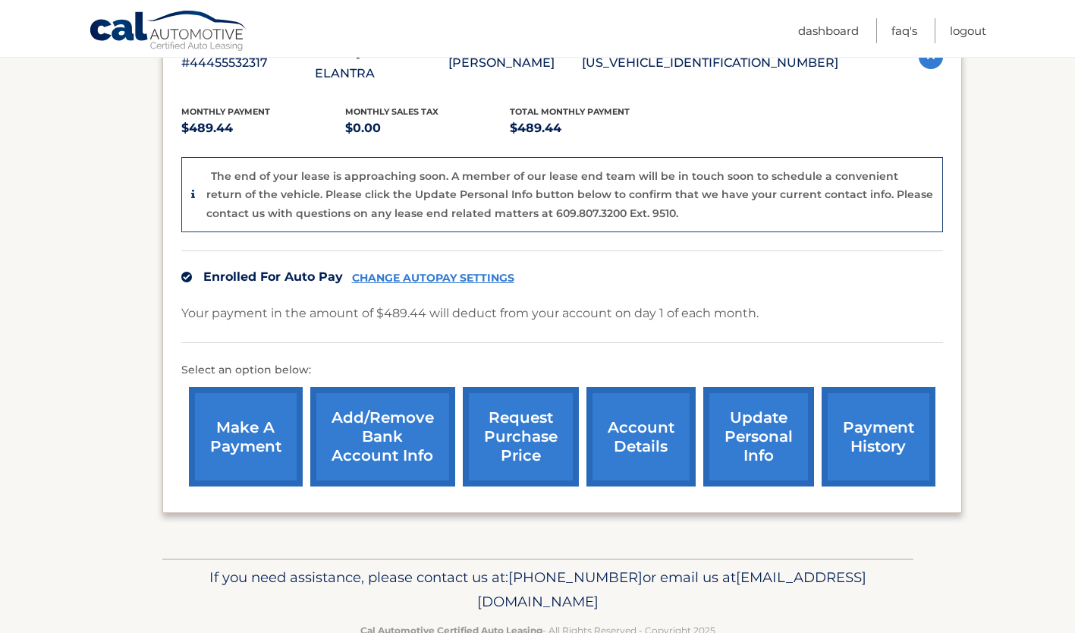
click at [523, 392] on link "request purchase price" at bounding box center [521, 436] width 116 height 99
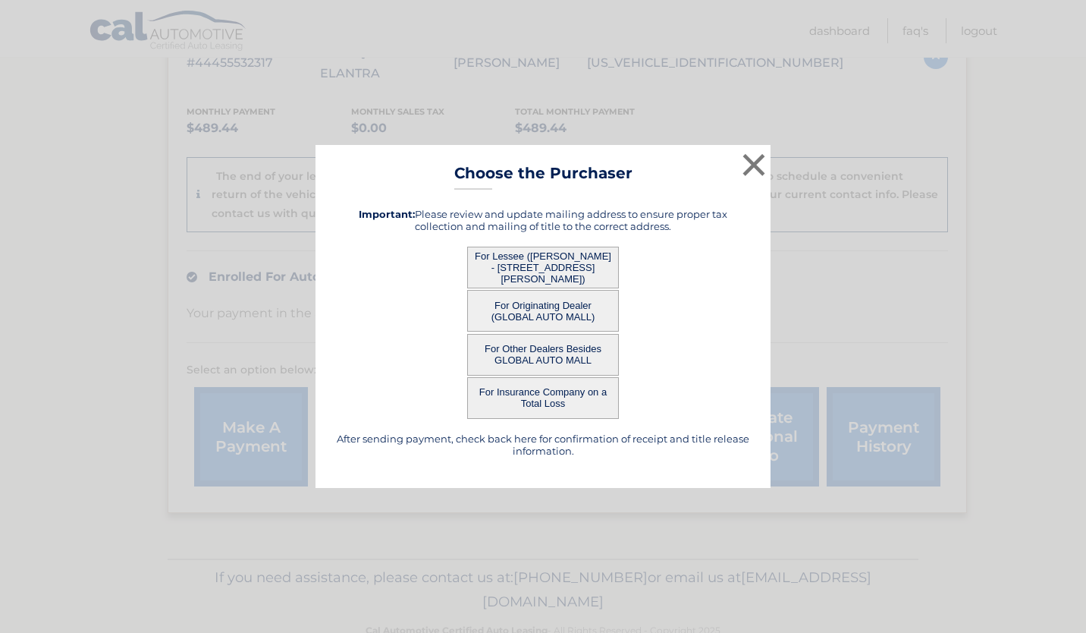
click at [561, 275] on button "For Lessee ([PERSON_NAME] - [STREET_ADDRESS][PERSON_NAME])" at bounding box center [543, 268] width 152 height 42
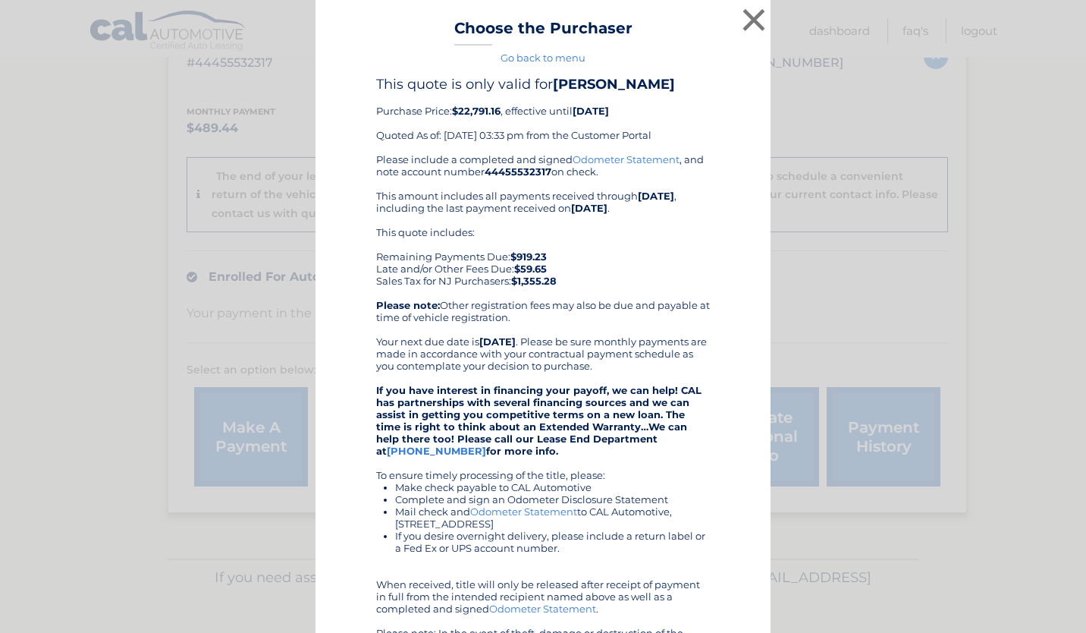
click at [758, 26] on button "×" at bounding box center [754, 20] width 30 height 30
